Goal: Information Seeking & Learning: Understand process/instructions

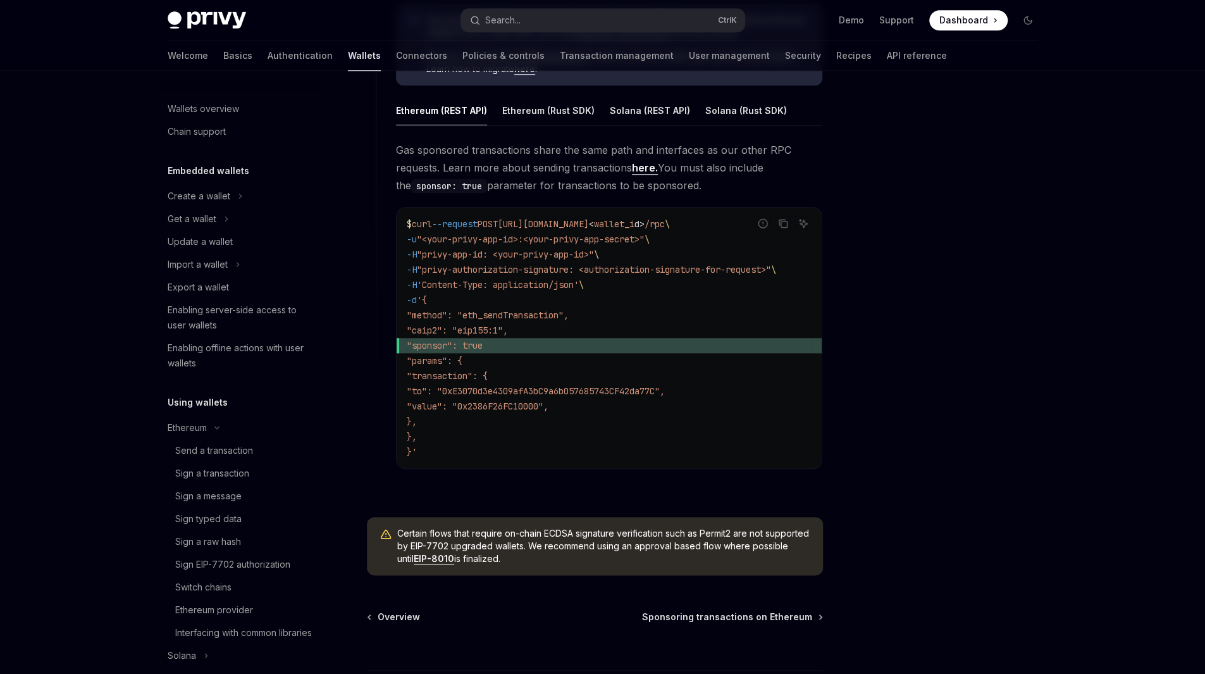
scroll to position [633, 0]
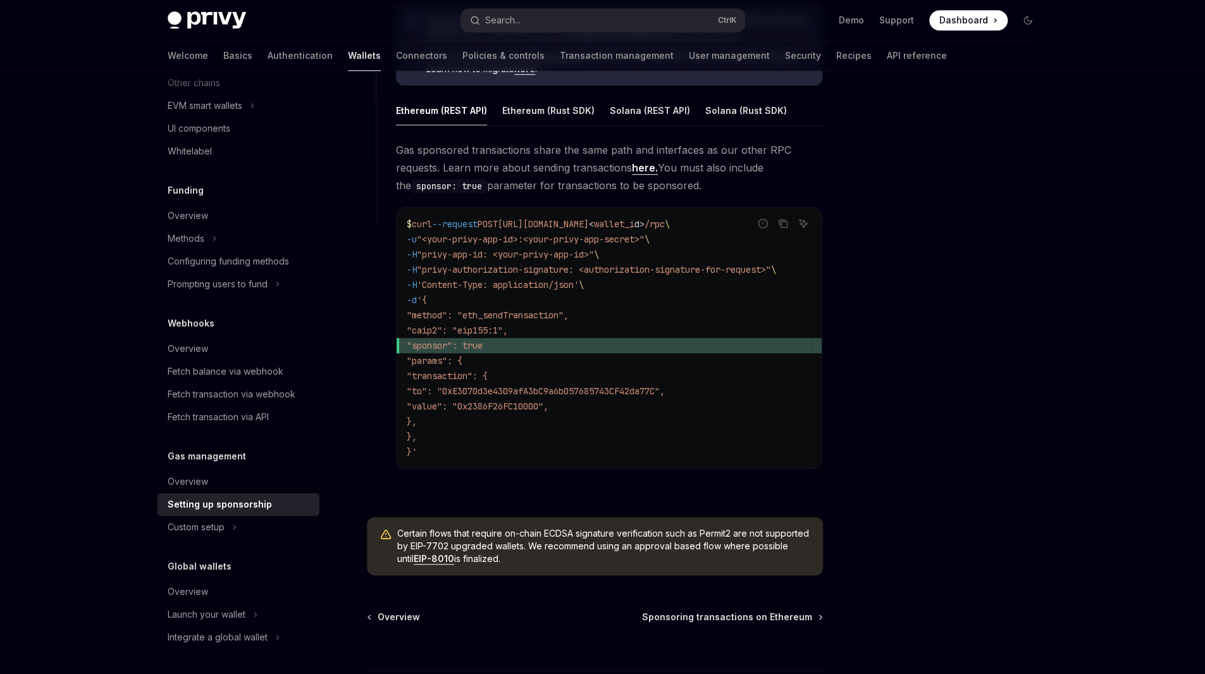
click at [538, 343] on span ""sponsor": true" at bounding box center [609, 345] width 405 height 15
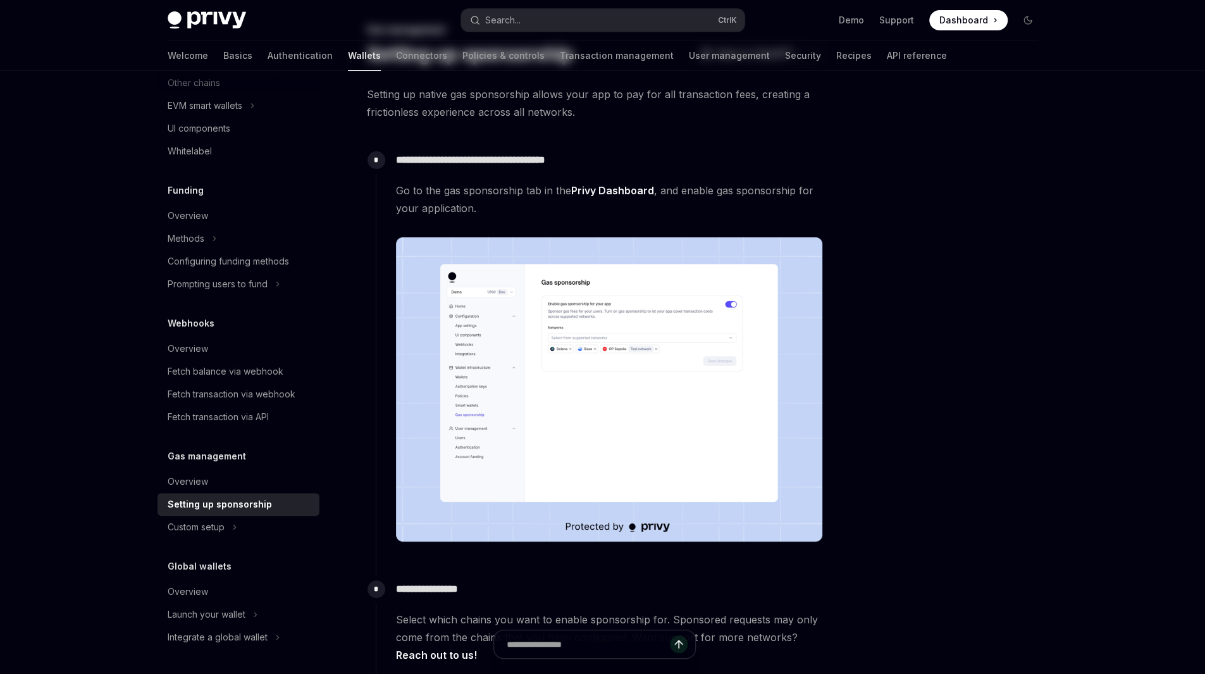
scroll to position [0, 0]
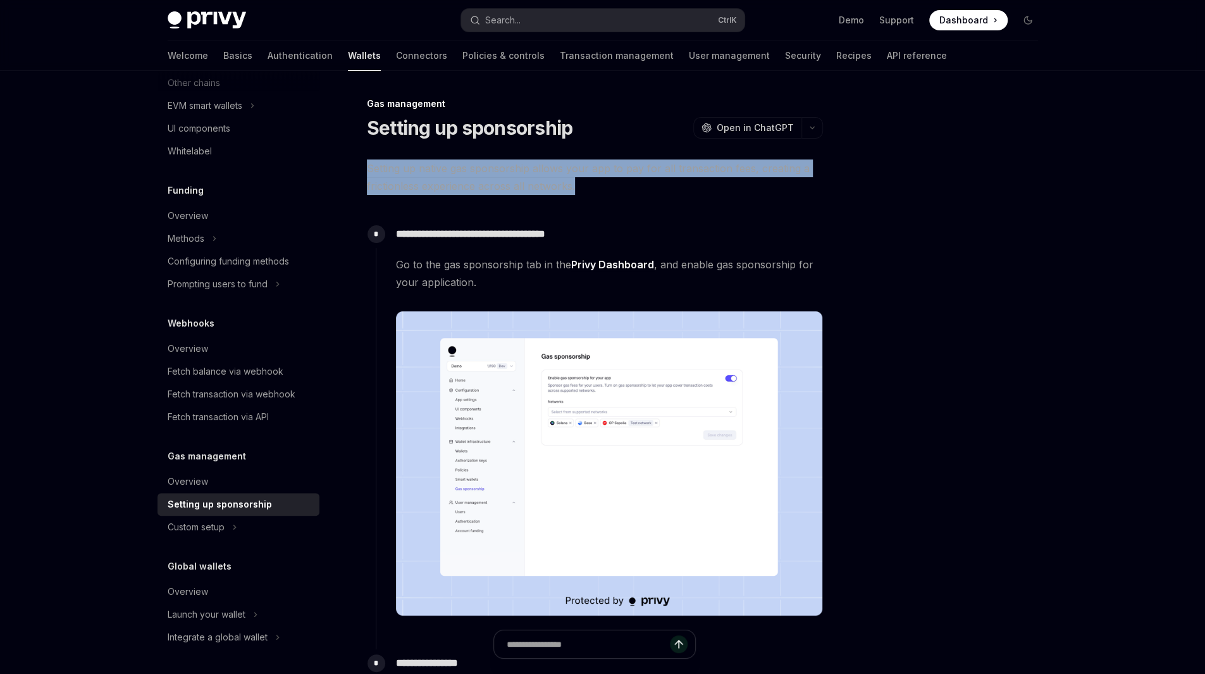
drag, startPoint x: 368, startPoint y: 168, endPoint x: 650, endPoint y: 190, distance: 283.0
click at [650, 190] on span "Setting up native gas sponsorship allows your app to pay for all transaction fe…" at bounding box center [595, 176] width 456 height 35
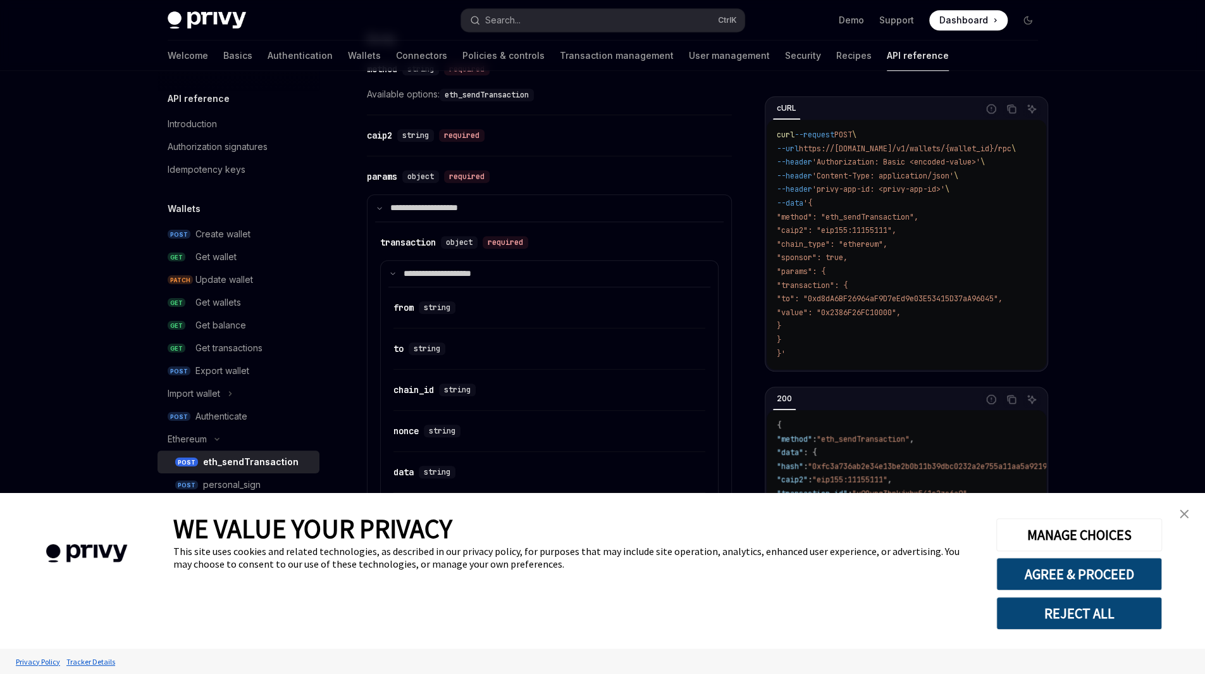
scroll to position [674, 0]
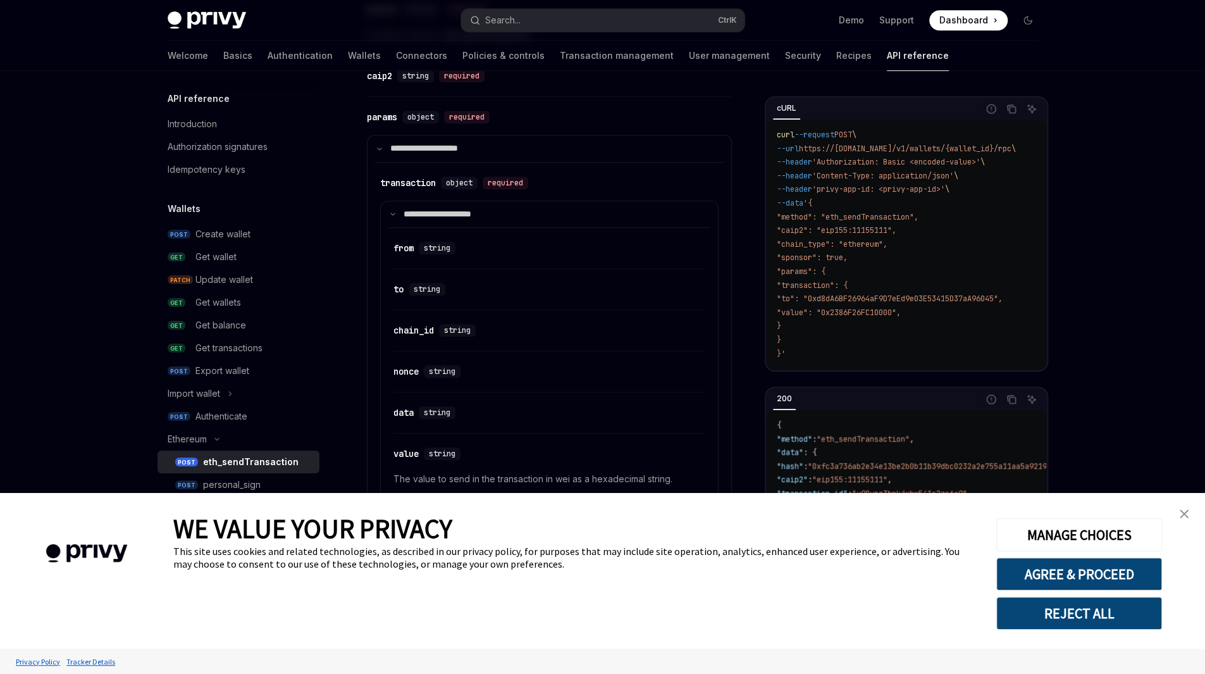
click at [1180, 519] on link "close banner" at bounding box center [1184, 513] width 25 height 25
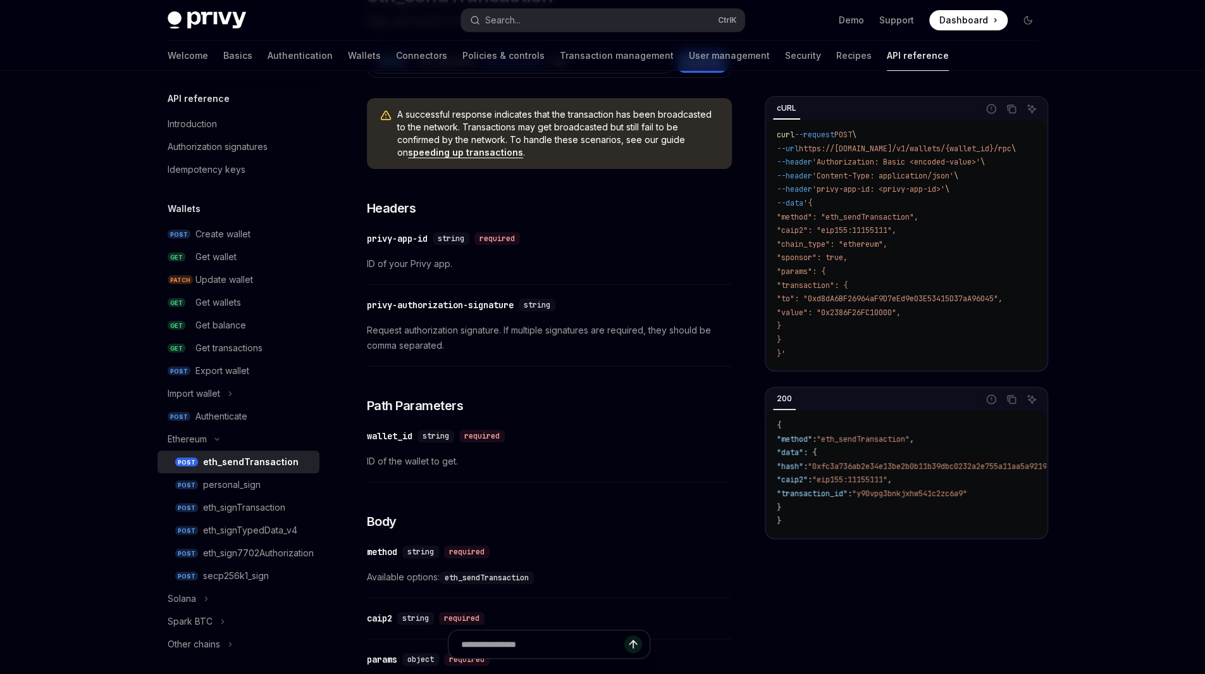
scroll to position [0, 0]
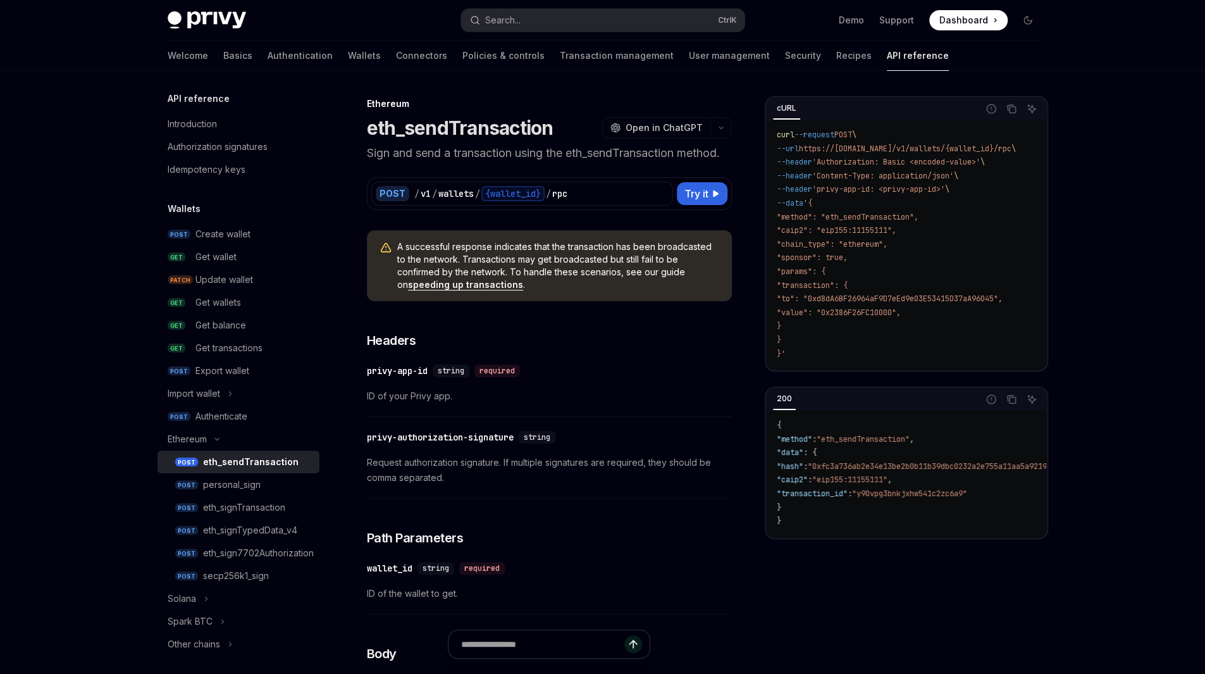
click at [517, 116] on h1 "eth_sendTransaction" at bounding box center [460, 127] width 187 height 23
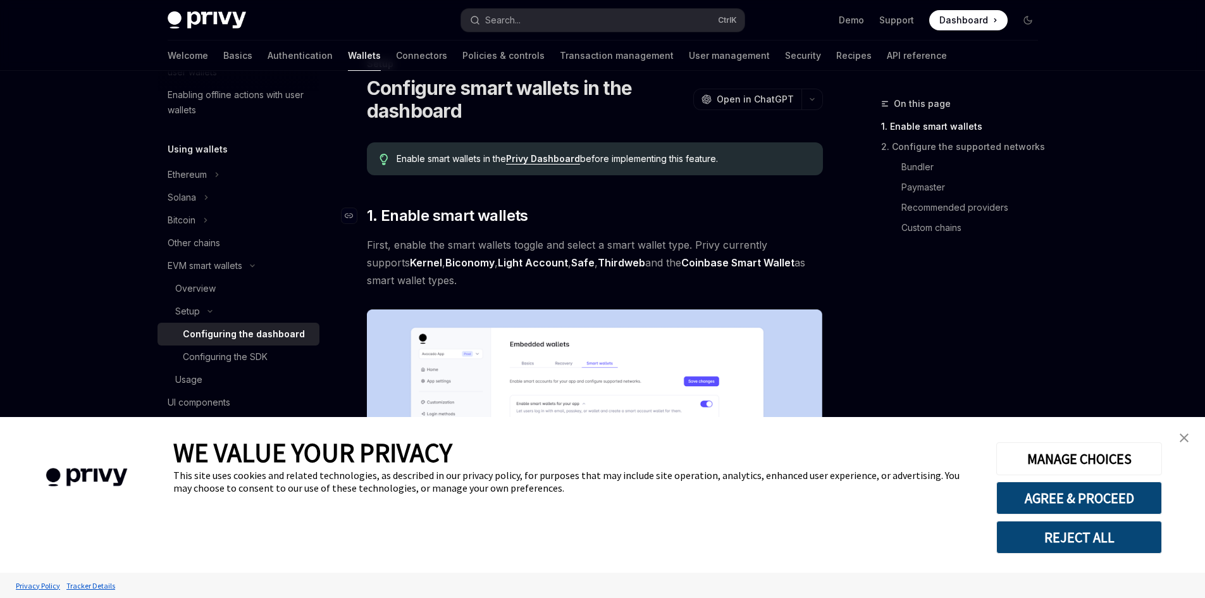
scroll to position [40, 0]
click at [1192, 442] on link "close banner" at bounding box center [1184, 437] width 25 height 25
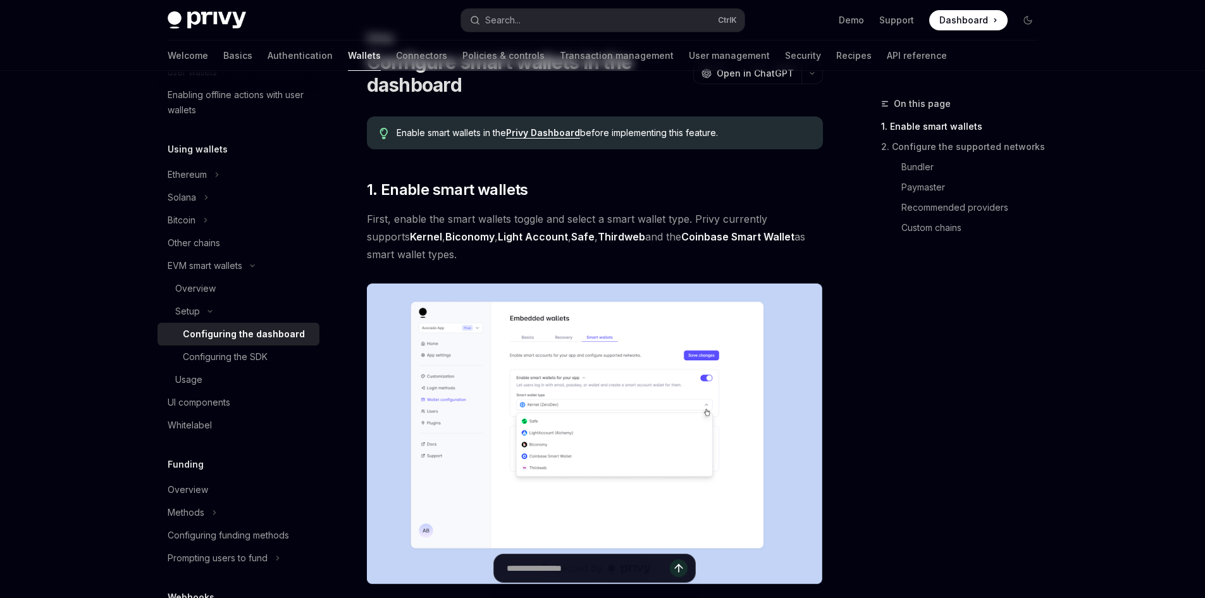
scroll to position [0, 0]
